Goal: Task Accomplishment & Management: Manage account settings

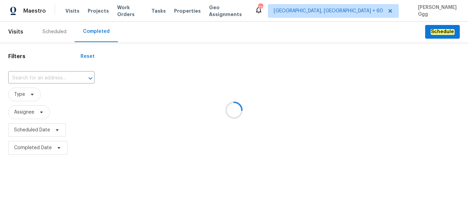
click at [40, 79] on div at bounding box center [234, 110] width 468 height 220
click at [40, 78] on div at bounding box center [234, 110] width 468 height 220
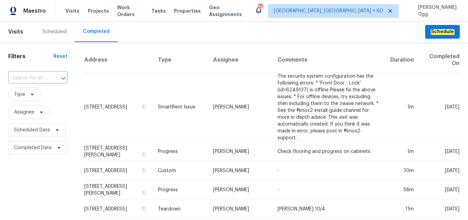
click at [40, 78] on input "text" at bounding box center [28, 78] width 40 height 11
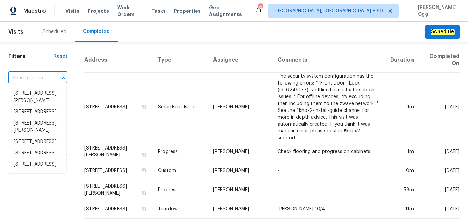
click at [26, 82] on input "text" at bounding box center [28, 78] width 40 height 11
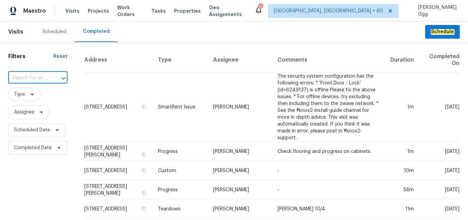
paste input "[STREET_ADDRESS]"
type input "[STREET_ADDRESS]"
click at [27, 91] on li "[STREET_ADDRESS]" at bounding box center [37, 93] width 58 height 11
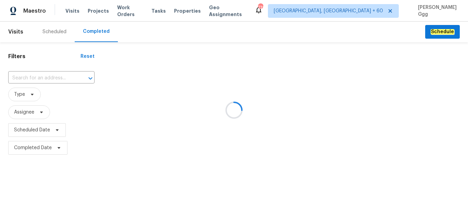
type input "[STREET_ADDRESS]"
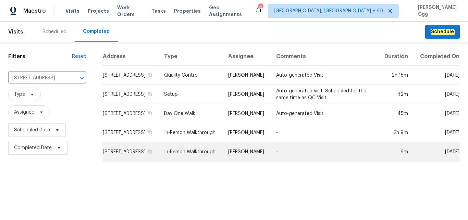
click at [193, 157] on td "In-Person Walkthrough" at bounding box center [191, 152] width 64 height 19
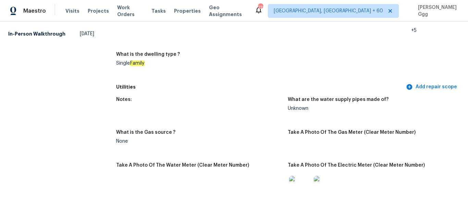
scroll to position [86, 0]
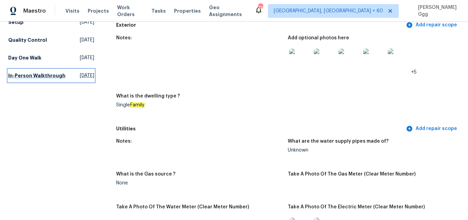
click at [11, 79] on h5 "In-Person Walkthrough" at bounding box center [36, 75] width 57 height 7
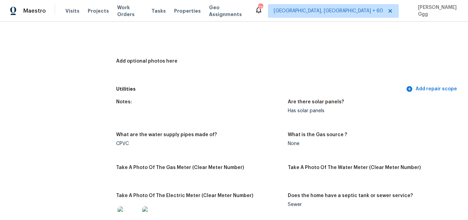
scroll to position [317, 0]
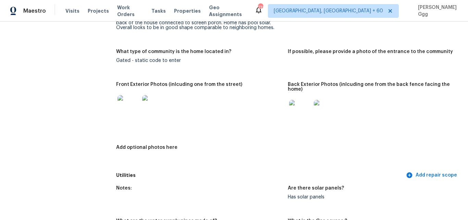
click at [128, 101] on img at bounding box center [129, 106] width 22 height 22
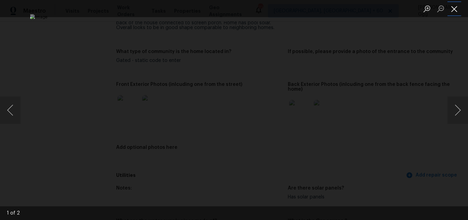
click at [453, 10] on button "Close lightbox" at bounding box center [455, 9] width 14 height 12
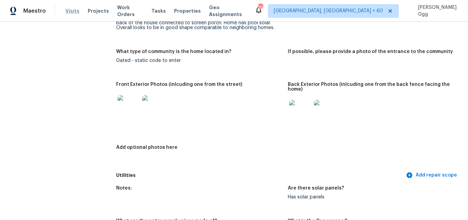
click at [68, 14] on span "Visits" at bounding box center [72, 11] width 14 height 7
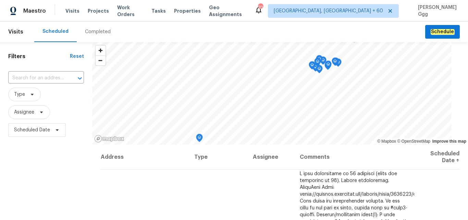
click at [91, 31] on div "Completed" at bounding box center [98, 31] width 26 height 7
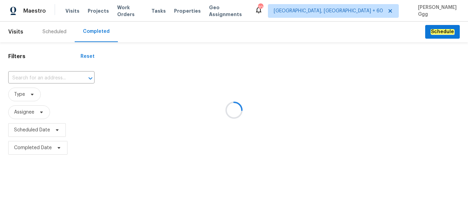
click at [32, 78] on div at bounding box center [234, 110] width 468 height 220
click at [29, 76] on div at bounding box center [234, 110] width 468 height 220
click at [27, 75] on div at bounding box center [234, 110] width 468 height 220
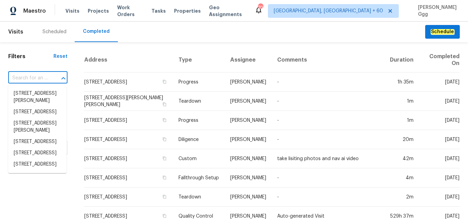
click at [27, 75] on input "text" at bounding box center [28, 78] width 40 height 11
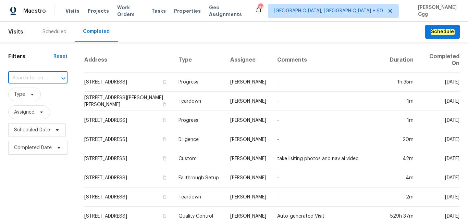
paste input "[STREET_ADDRESS]"
type input "[STREET_ADDRESS]"
click at [28, 94] on li "[STREET_ADDRESS]" at bounding box center [37, 93] width 58 height 11
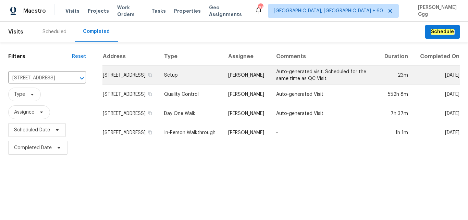
click at [190, 83] on td "Setup" at bounding box center [191, 75] width 64 height 19
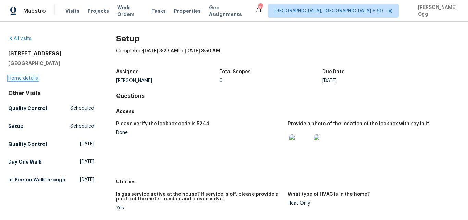
click at [21, 79] on link "Home details" at bounding box center [23, 78] width 30 height 5
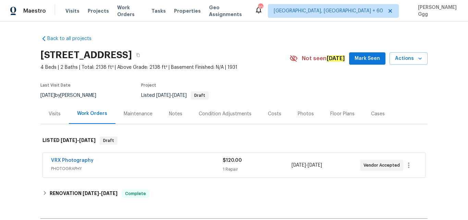
click at [301, 114] on div "Photos" at bounding box center [306, 114] width 16 height 7
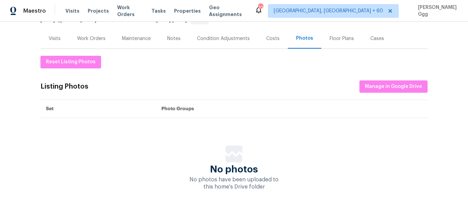
scroll to position [86, 0]
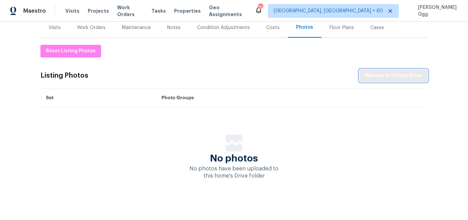
click at [390, 71] on button "Manage in Google Drive" at bounding box center [393, 76] width 68 height 13
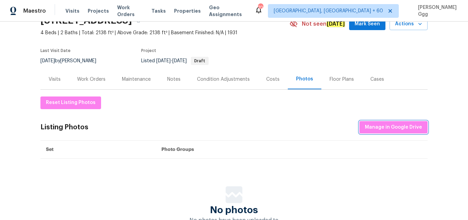
scroll to position [0, 0]
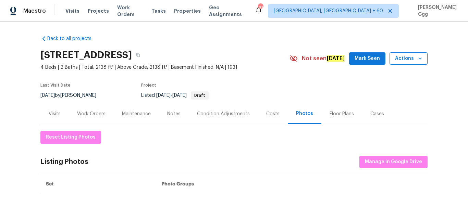
click at [418, 59] on icon "button" at bounding box center [419, 59] width 3 height 2
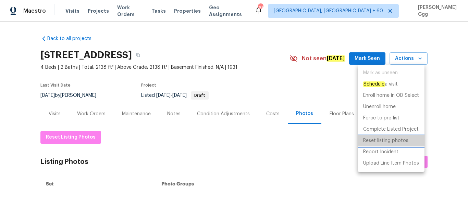
click at [397, 139] on p "Reset listing photos" at bounding box center [385, 140] width 45 height 7
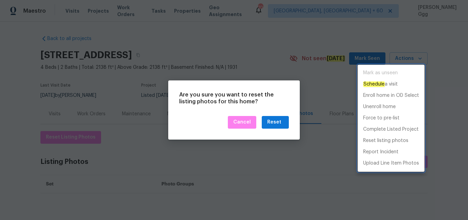
click at [271, 115] on div at bounding box center [234, 110] width 468 height 220
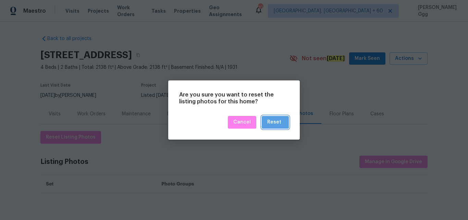
click at [277, 124] on div "Reset" at bounding box center [274, 122] width 14 height 9
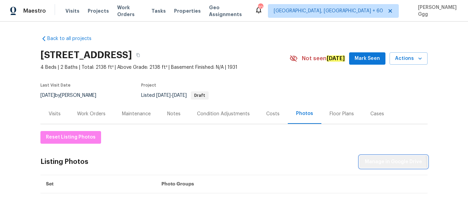
click at [381, 165] on span "Manage in Google Drive" at bounding box center [393, 162] width 57 height 9
